Goal: Transaction & Acquisition: Purchase product/service

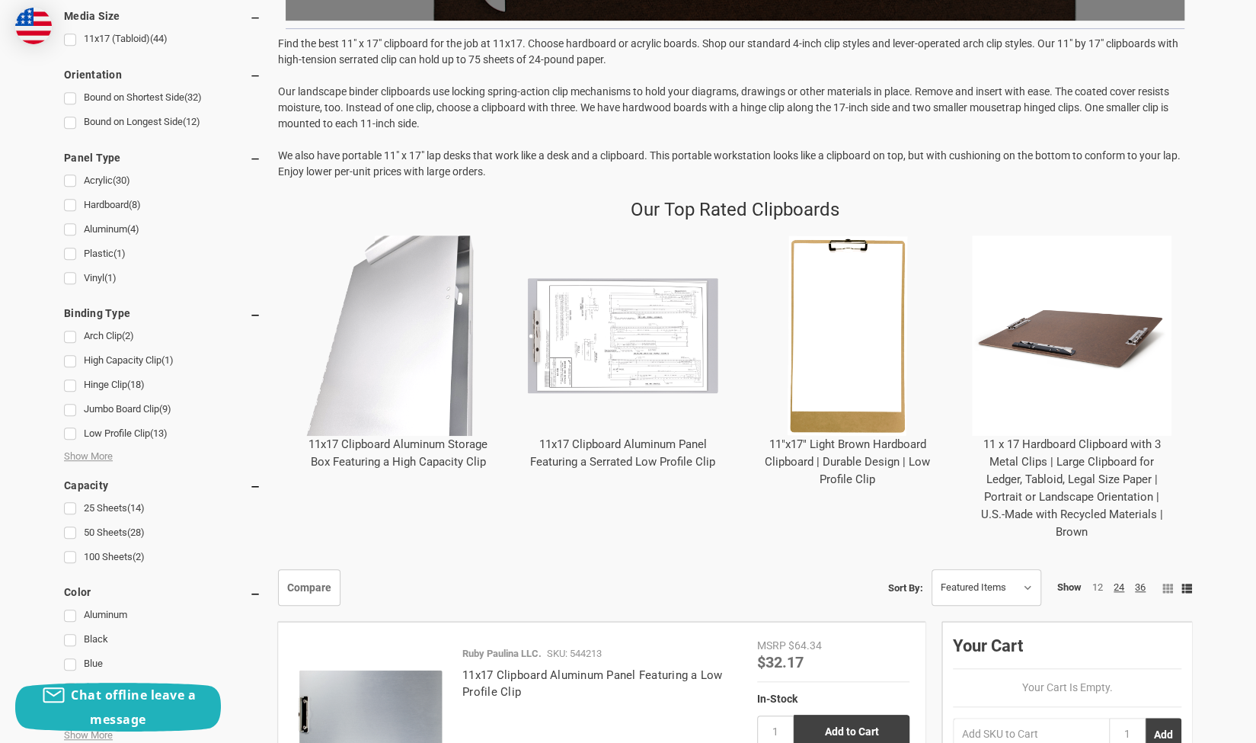
click at [621, 341] on img "11x17 Clipboard Aluminum Panel Featuring a Serrated Low Profile Clip" at bounding box center [623, 335] width 200 height 200
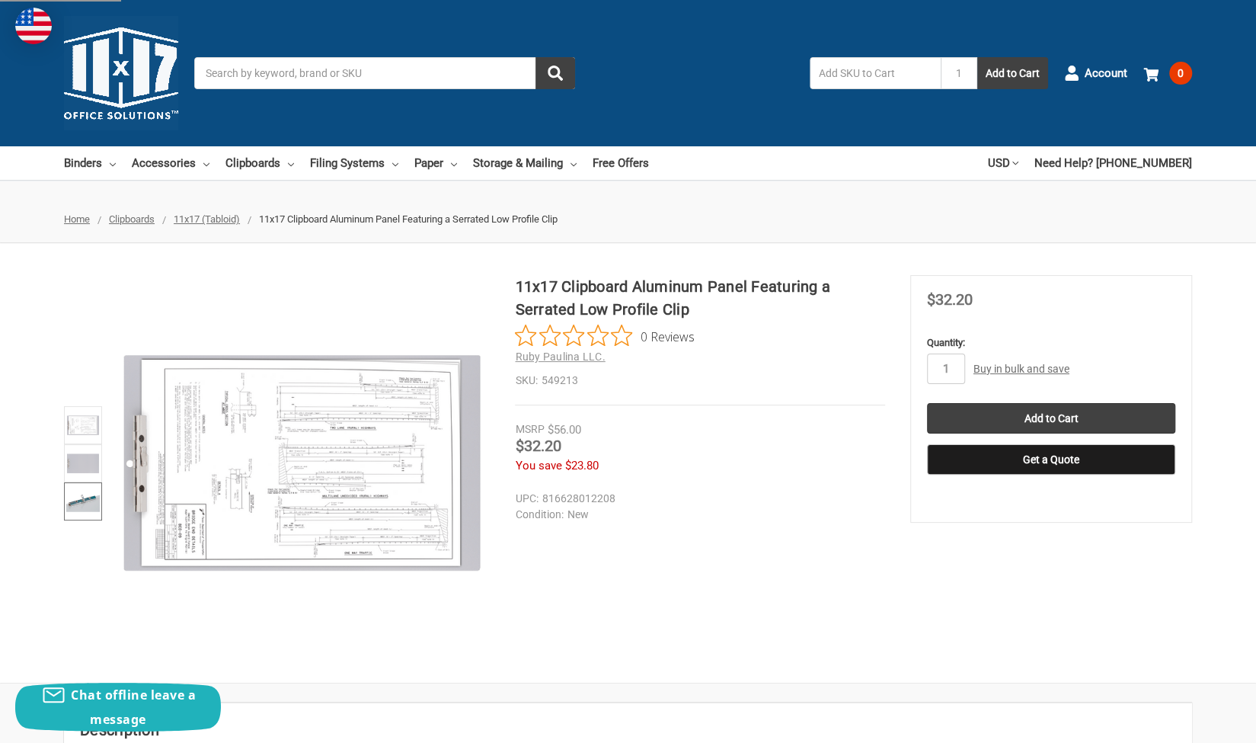
click at [82, 505] on img at bounding box center [83, 501] width 34 height 34
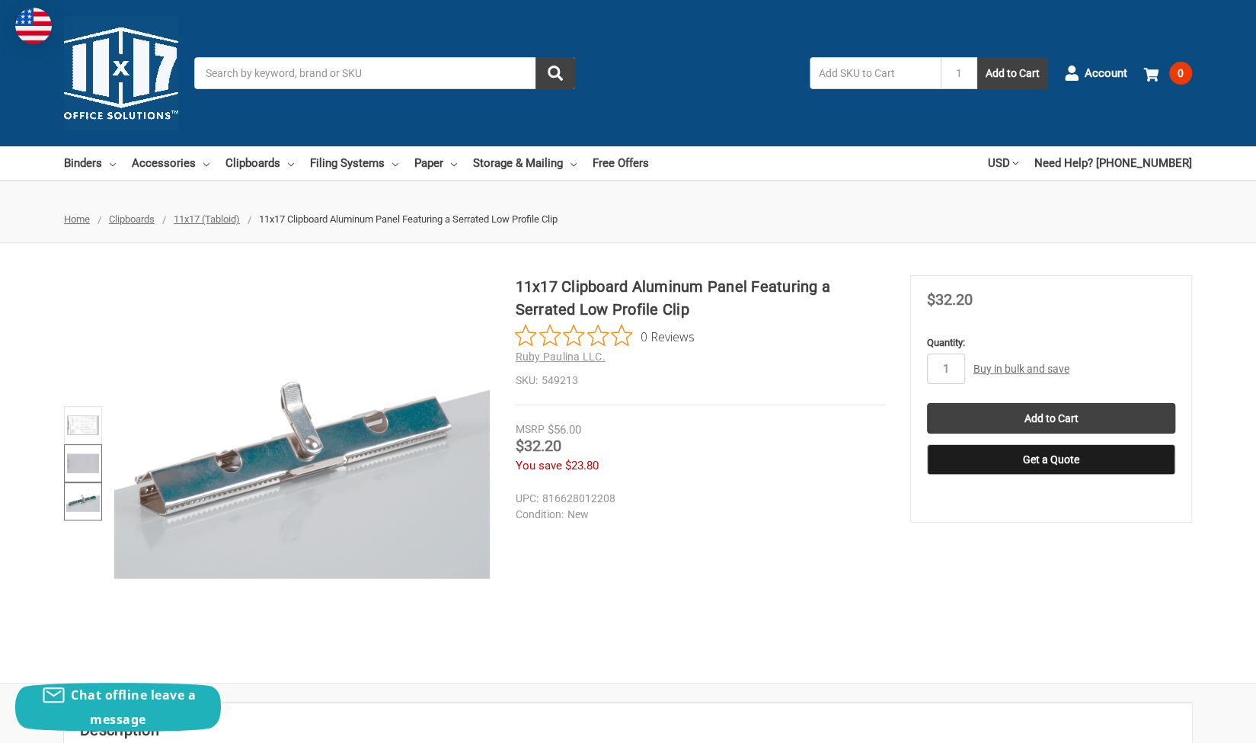
click at [83, 468] on img at bounding box center [83, 463] width 34 height 34
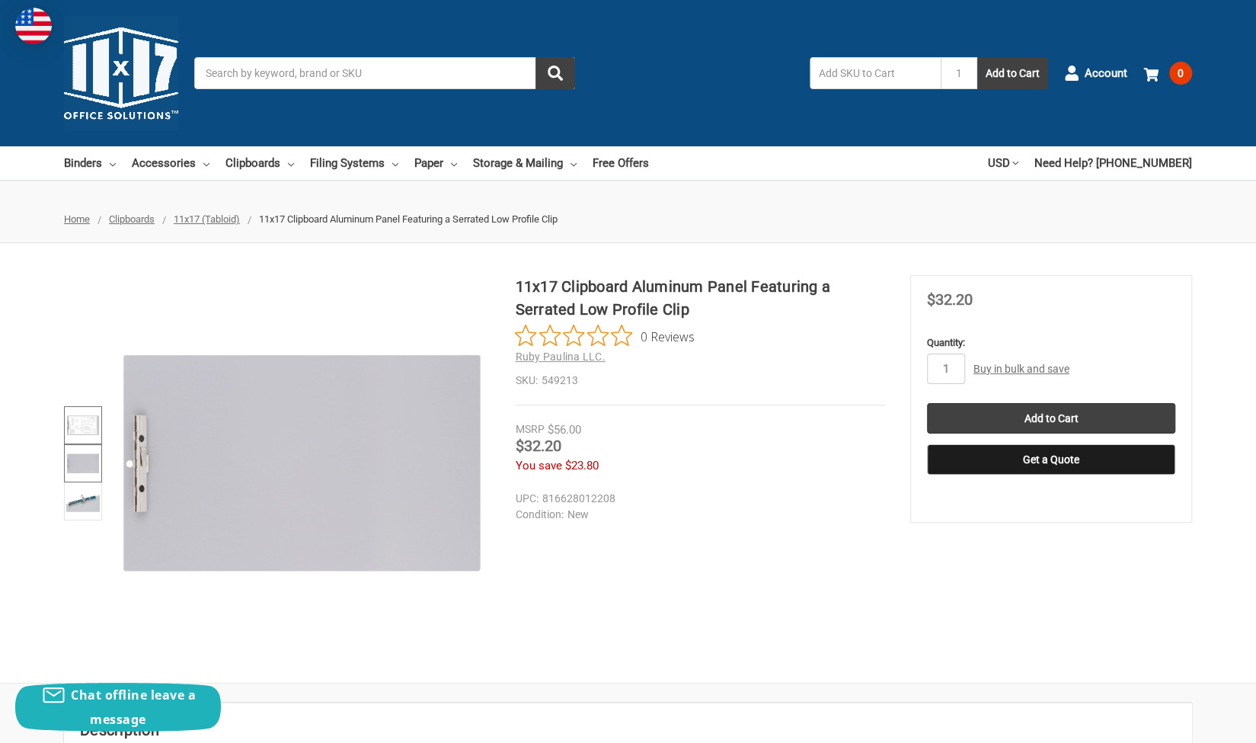
click at [85, 430] on img at bounding box center [83, 425] width 34 height 34
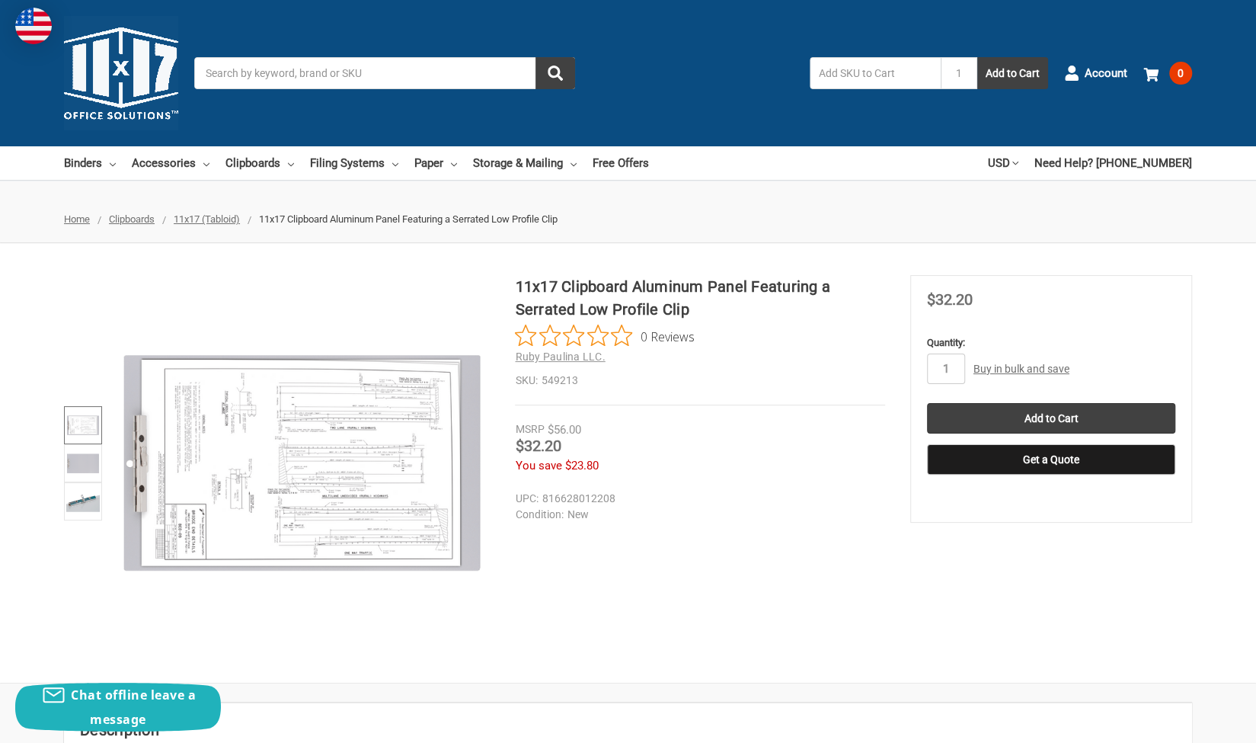
click at [757, 443] on div "Price Now $32.20" at bounding box center [699, 447] width 369 height 19
